Goal: Transaction & Acquisition: Purchase product/service

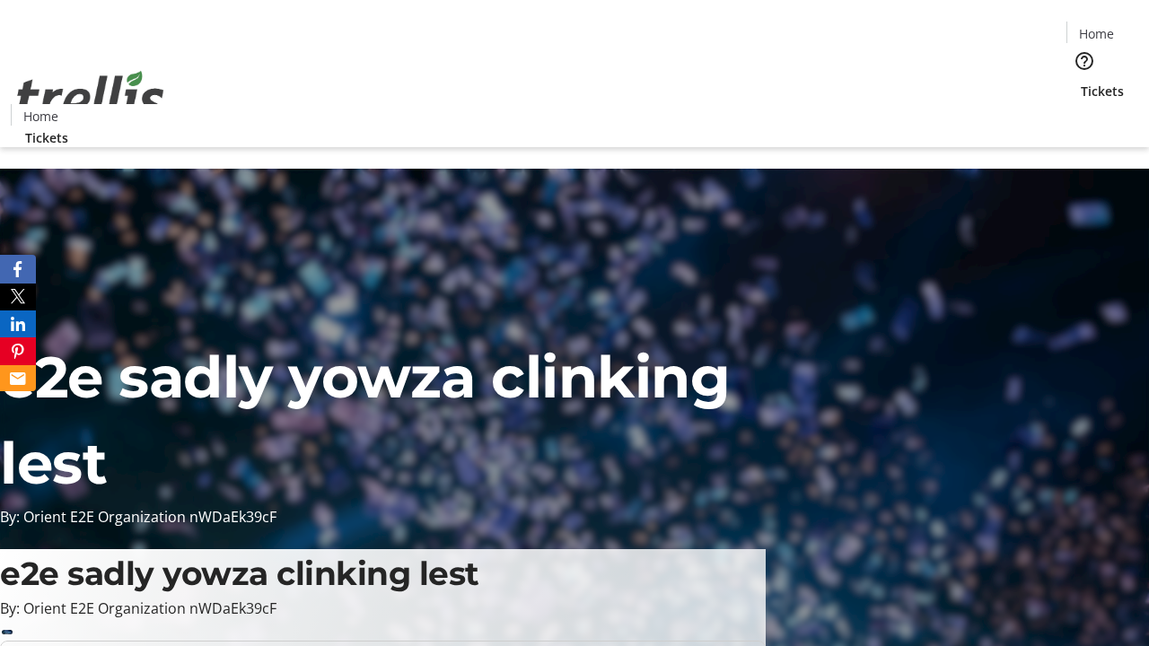
click at [1081, 82] on span "Tickets" at bounding box center [1102, 91] width 43 height 19
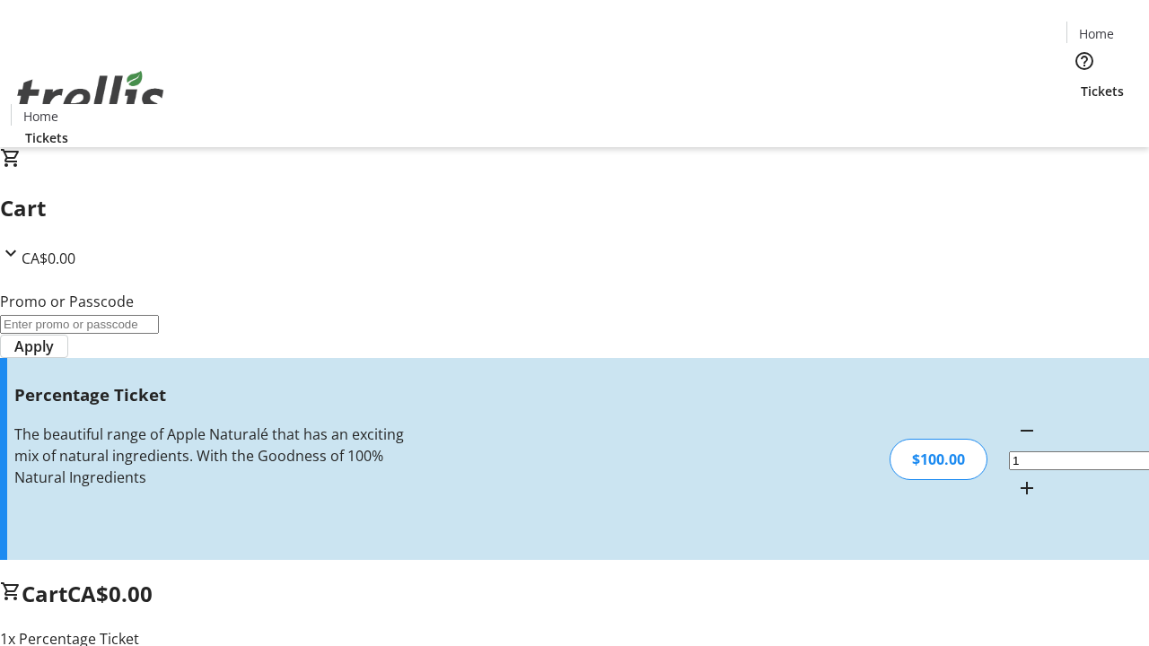
type input "BAR"
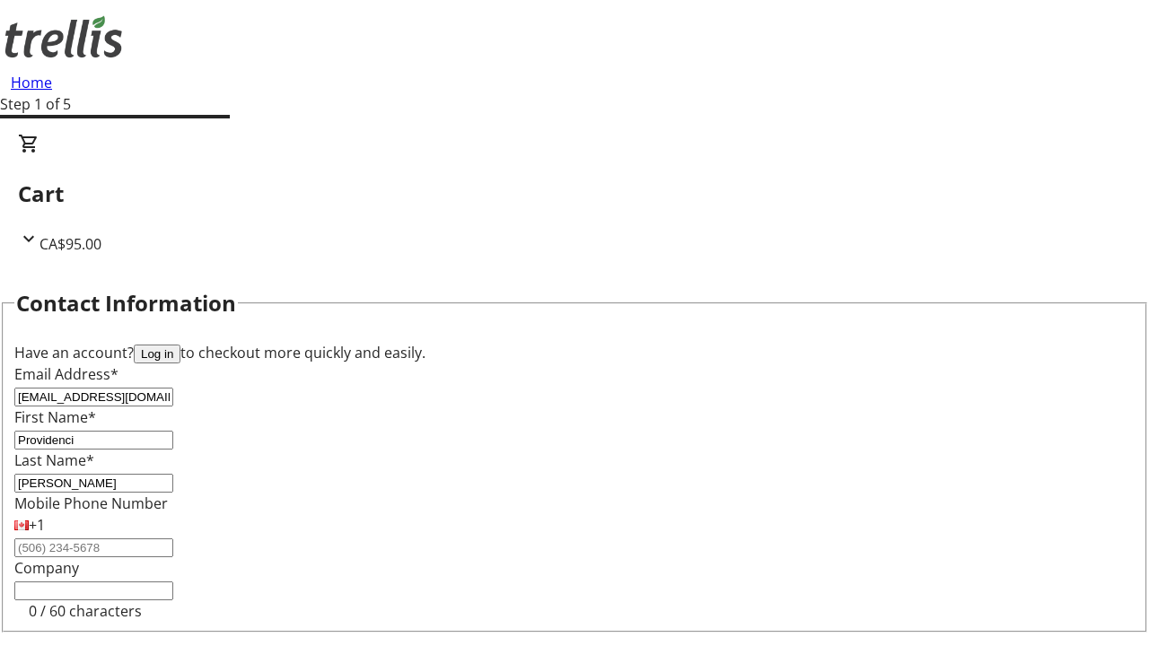
type input "[PERSON_NAME]"
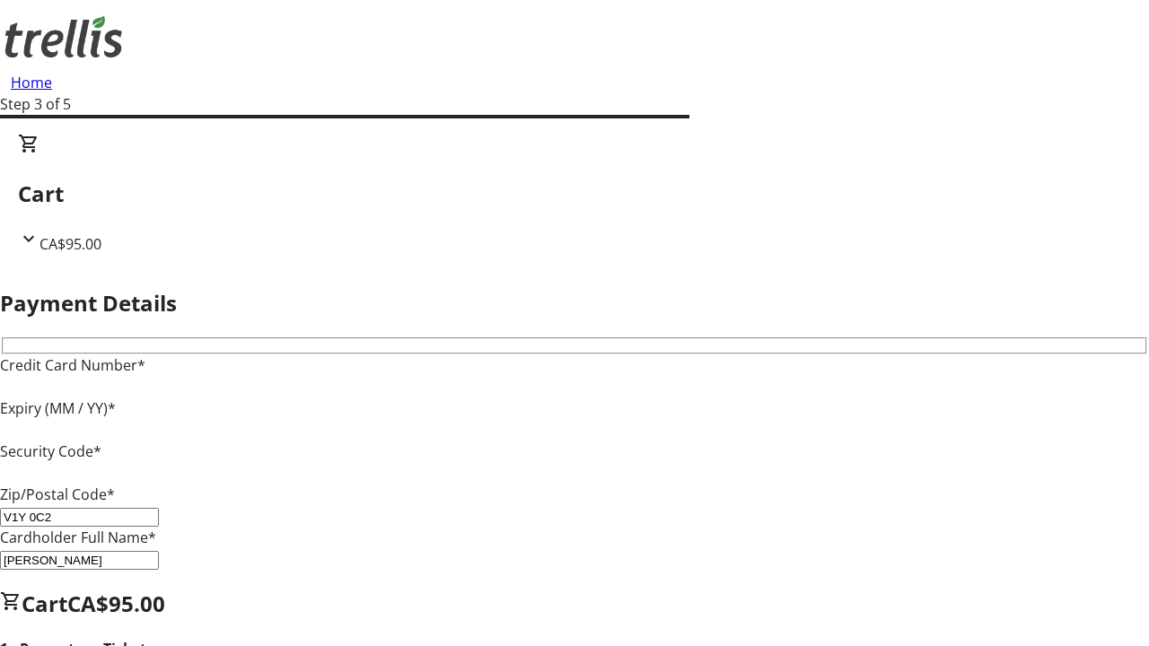
type input "V1Y 0C2"
